Goal: Task Accomplishment & Management: Manage account settings

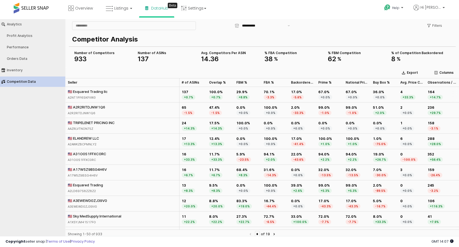
click at [109, 95] on div "🇺🇸 Esquared Trading llc A2NT1PF6SKFVW3" at bounding box center [123, 95] width 114 height 16
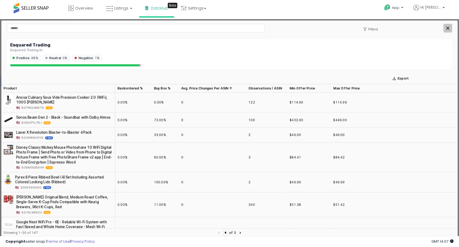
click at [448, 28] on icon "Close" at bounding box center [447, 27] width 3 height 3
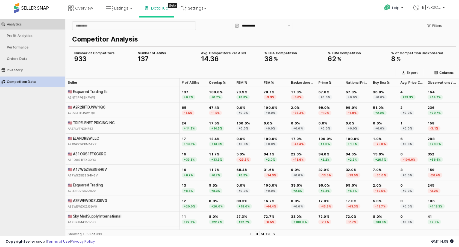
click at [48, 27] on button "Analytics" at bounding box center [32, 24] width 69 height 10
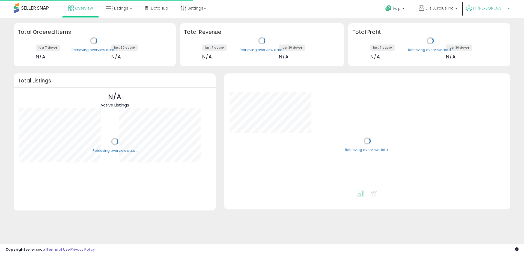
click at [499, 16] on link "Hi [PERSON_NAME]" at bounding box center [488, 11] width 44 height 12
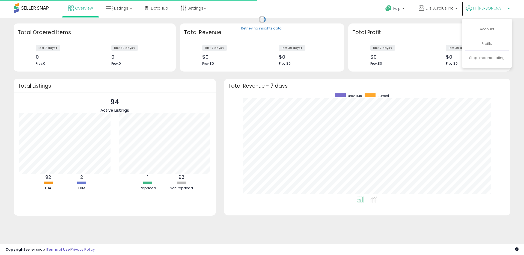
scroll to position [103, 276]
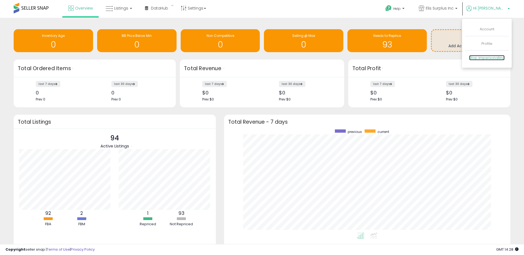
click at [494, 56] on link "Stop impersonating" at bounding box center [487, 57] width 36 height 5
